Goal: Find specific page/section: Find specific page/section

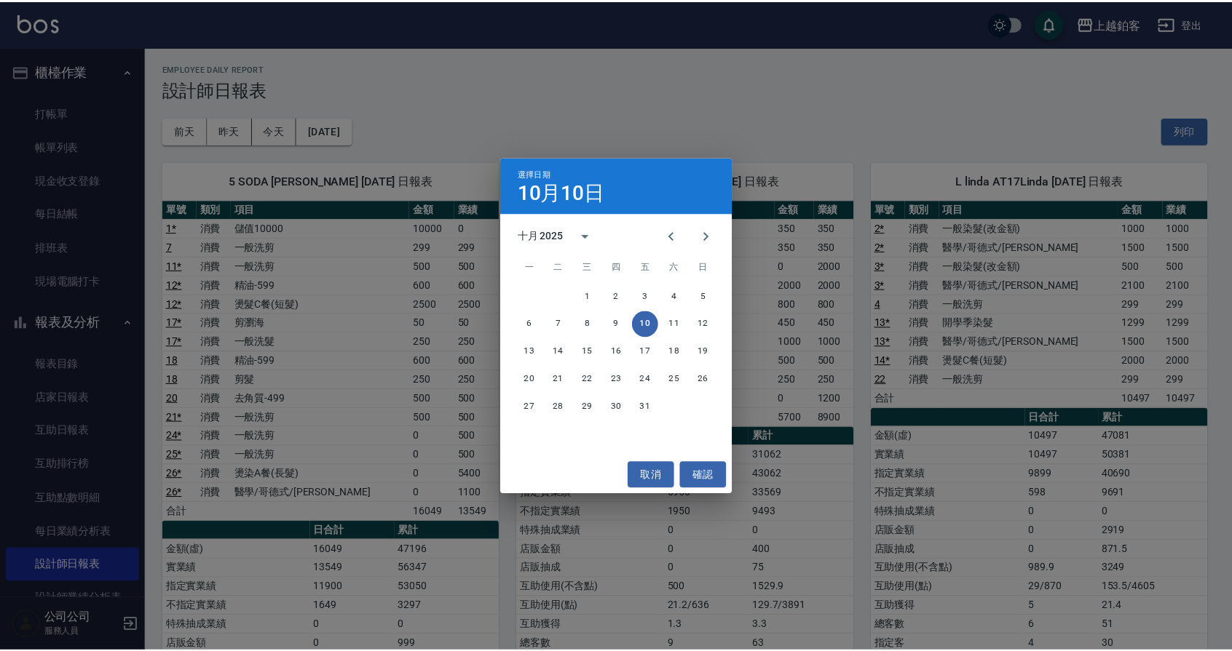
scroll to position [36, 0]
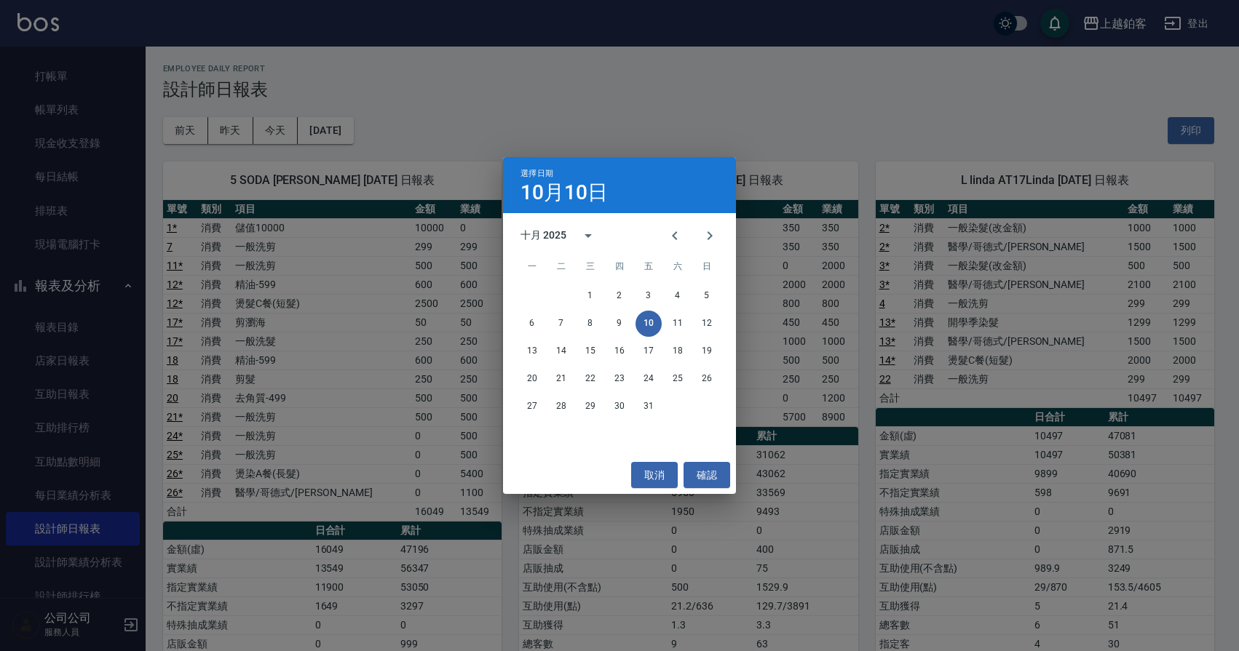
click at [153, 127] on div "選擇日期 [DATE] 十月 2025 一 二 三 四 五 六 日 1 2 3 4 5 6 7 8 9 10 11 12 13 14 15 16 17 18 …" at bounding box center [619, 325] width 1239 height 651
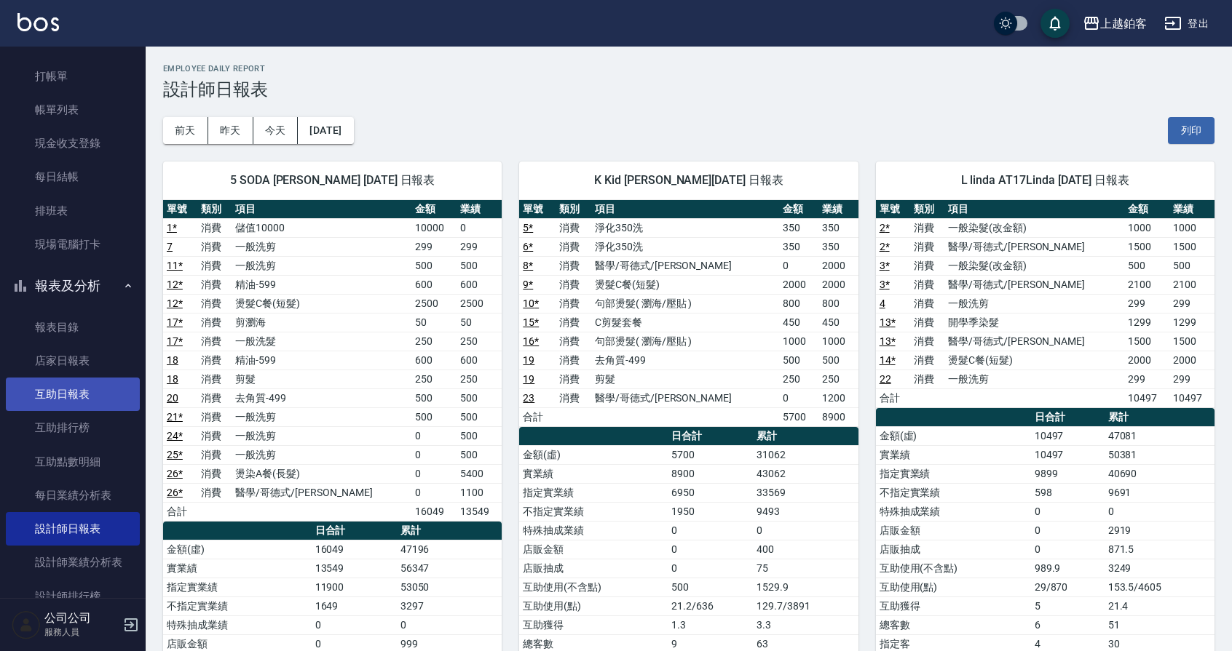
click at [46, 381] on link "互助日報表" at bounding box center [73, 394] width 134 height 33
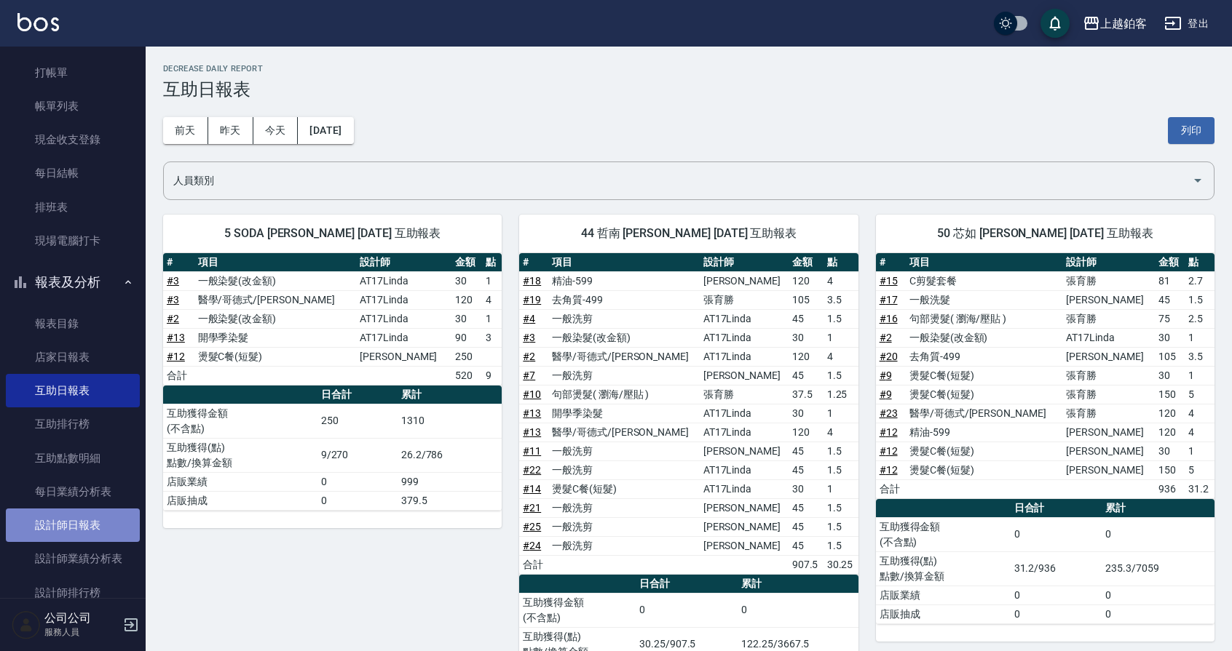
click at [108, 520] on link "設計師日報表" at bounding box center [73, 525] width 134 height 33
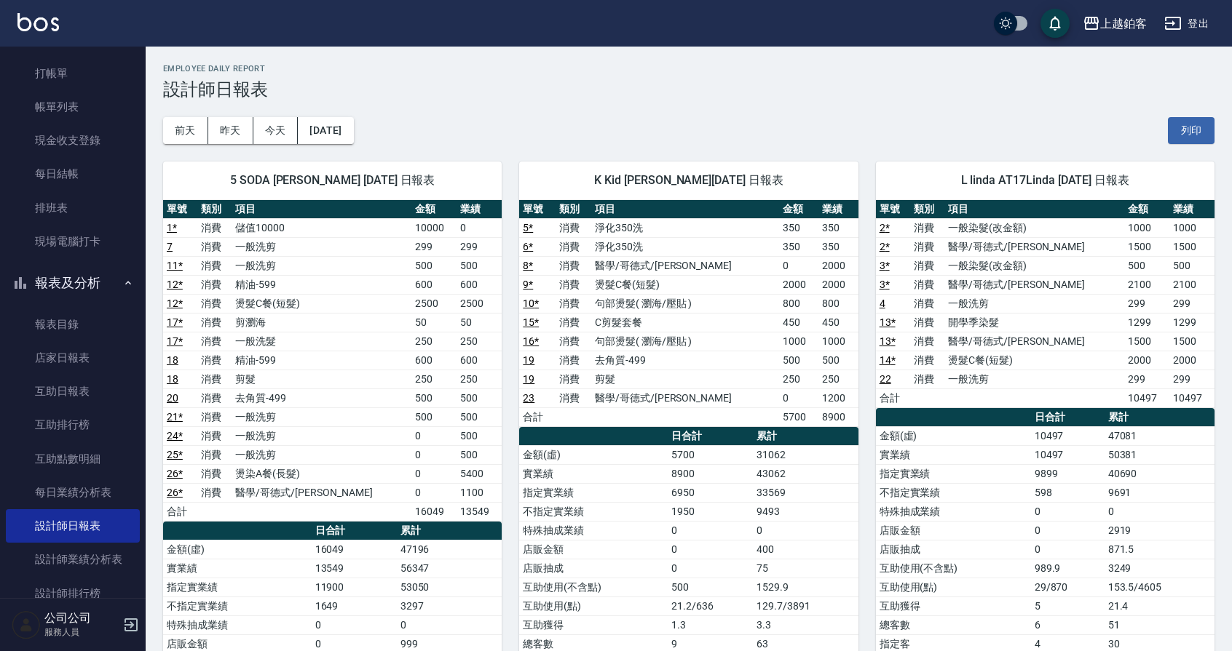
scroll to position [35, 0]
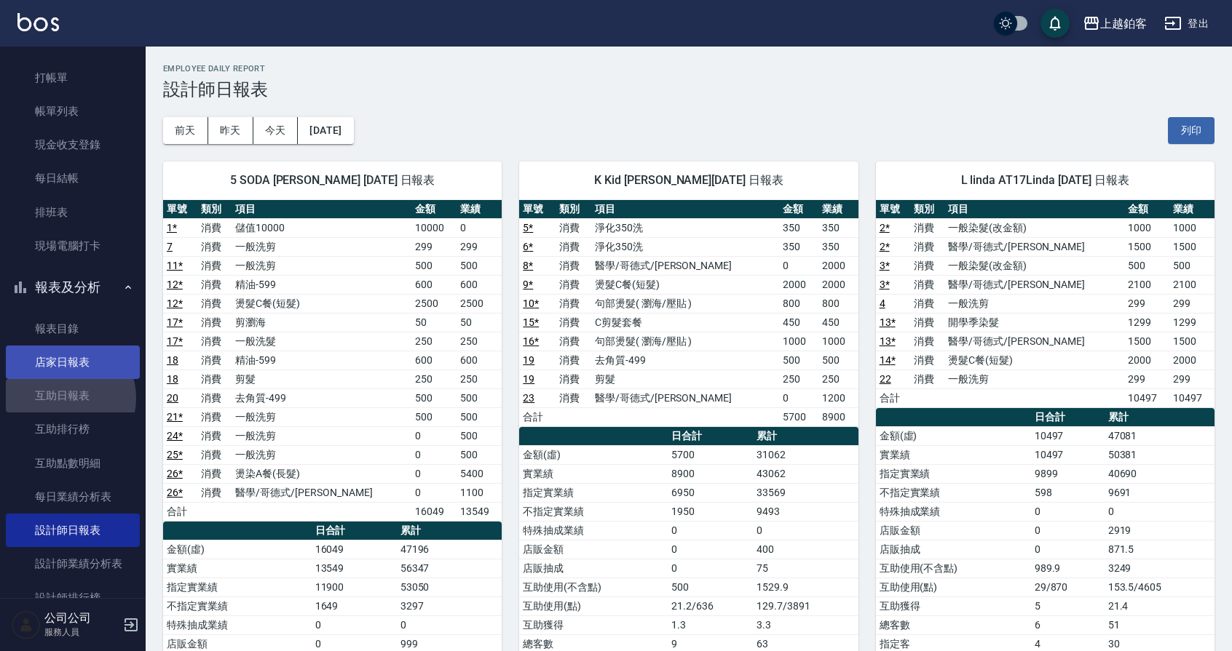
click at [64, 398] on link "互助日報表" at bounding box center [73, 395] width 134 height 33
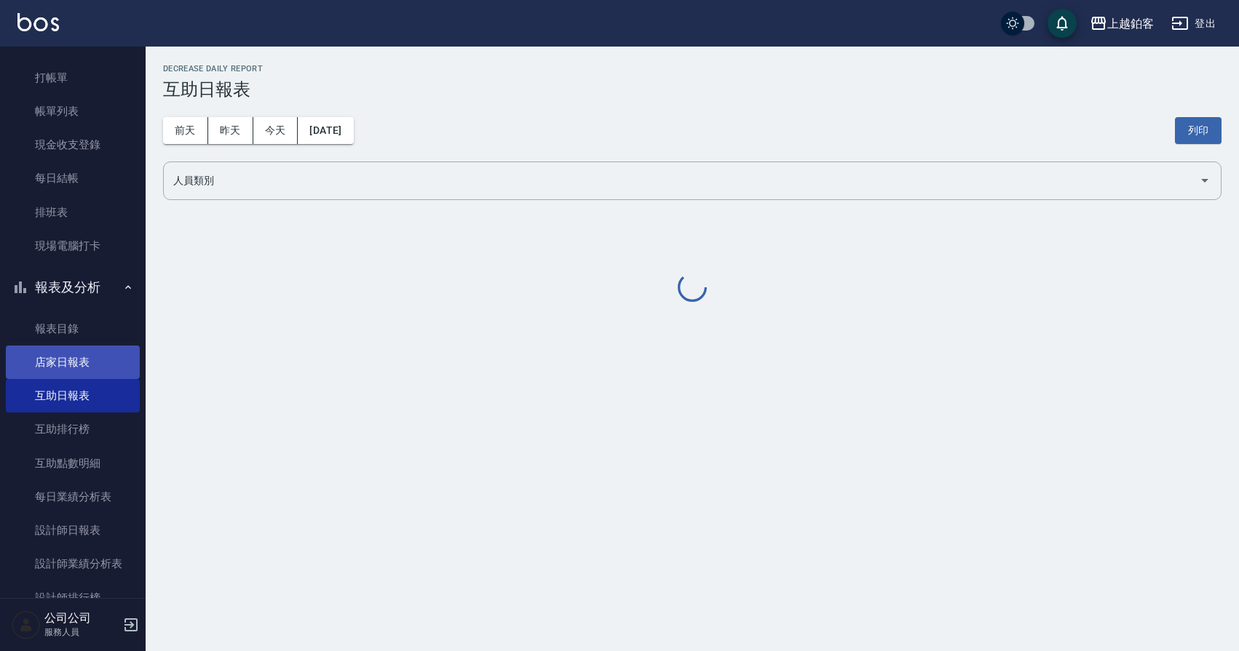
click at [64, 398] on link "互助日報表" at bounding box center [73, 395] width 134 height 33
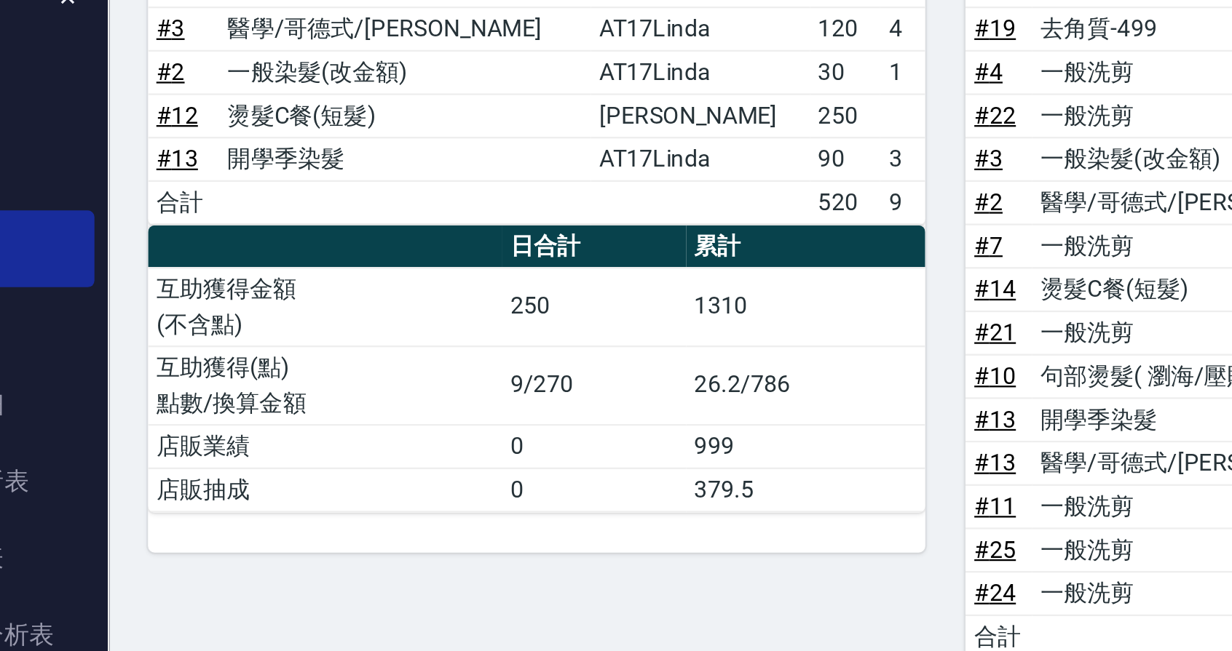
scroll to position [42, 0]
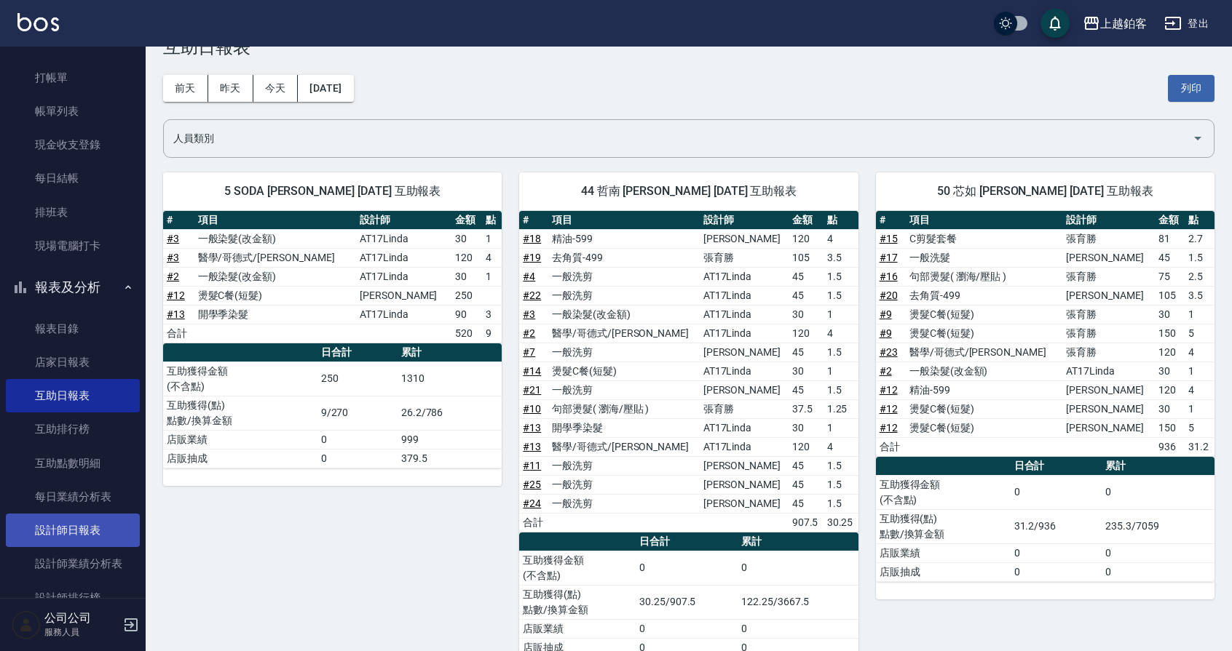
click at [61, 540] on link "設計師日報表" at bounding box center [73, 530] width 134 height 33
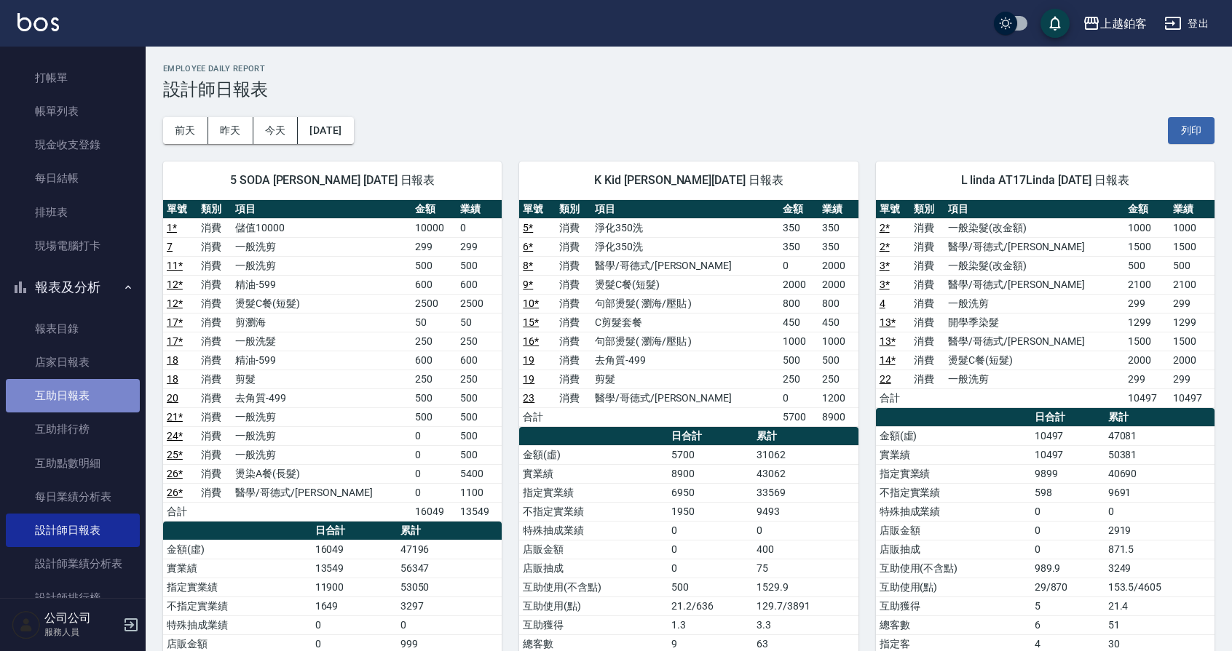
click at [90, 386] on link "互助日報表" at bounding box center [73, 395] width 134 height 33
